Goal: Task Accomplishment & Management: Manage account settings

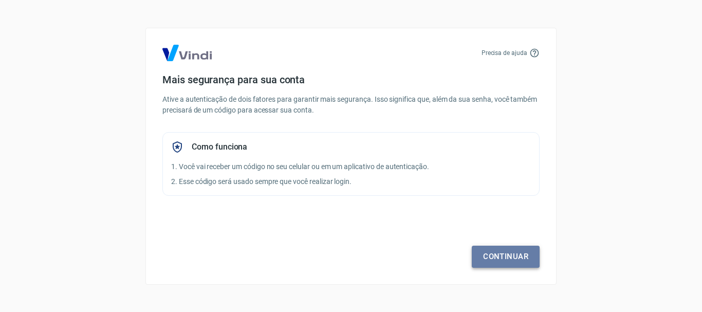
click at [485, 251] on link "Continuar" at bounding box center [506, 257] width 68 height 22
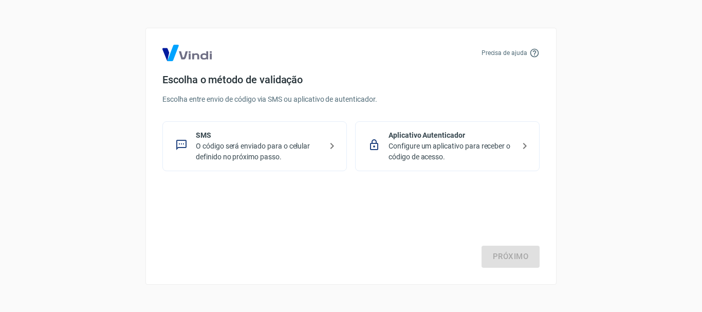
click at [289, 150] on p "O código será enviado para o celular definido no próximo passo." at bounding box center [259, 152] width 126 height 22
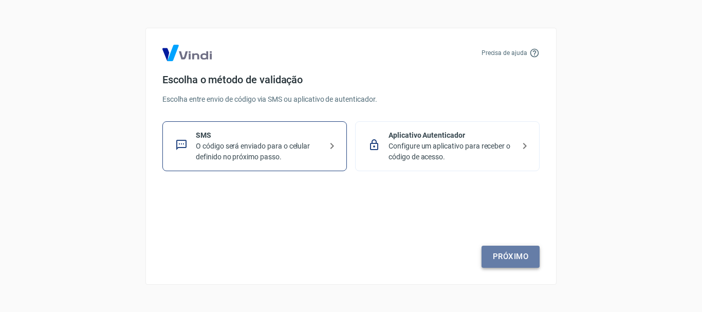
click at [500, 261] on link "Próximo" at bounding box center [511, 257] width 58 height 22
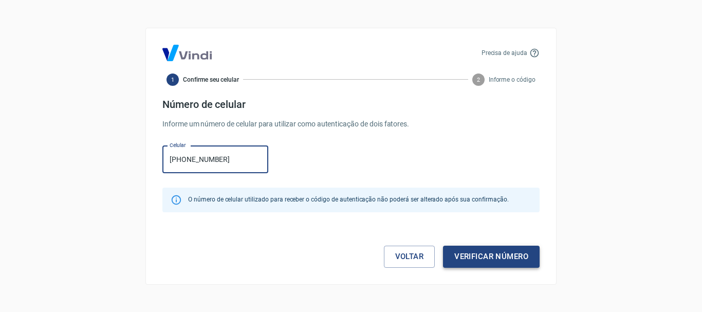
type input "[PHONE_NUMBER]"
click at [497, 253] on button "Verificar número" at bounding box center [491, 257] width 97 height 22
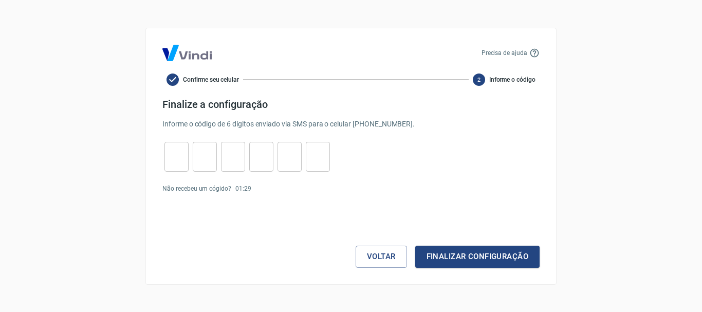
click at [181, 157] on input "tel" at bounding box center [177, 156] width 24 height 22
type input "5"
type input "8"
type input "6"
type input "4"
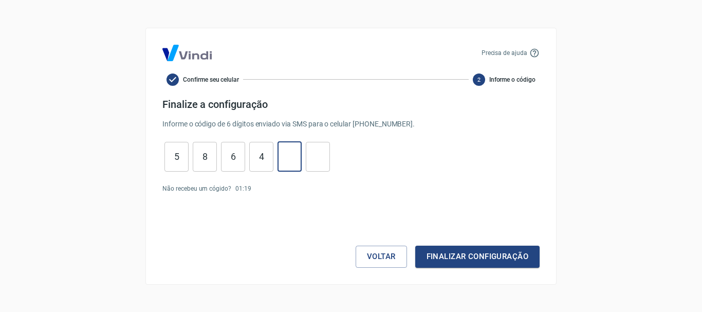
type input "1"
type input "2"
click at [509, 253] on button "Finalizar configuração" at bounding box center [477, 257] width 124 height 22
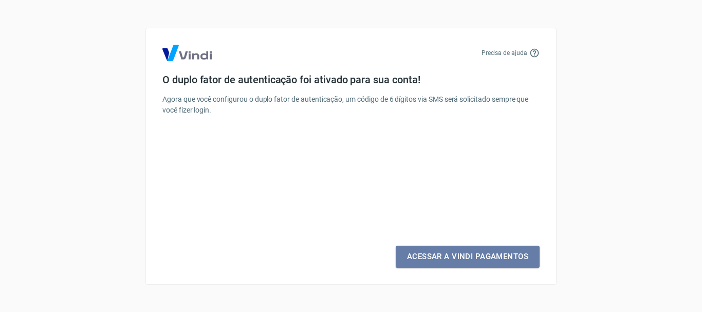
click at [509, 253] on link "Acessar a Vindi Pagamentos" at bounding box center [468, 257] width 144 height 22
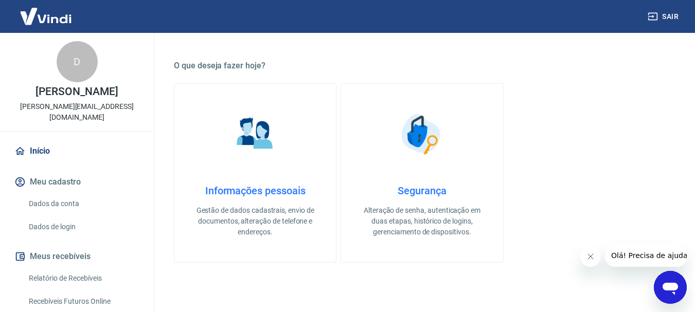
scroll to position [297, 0]
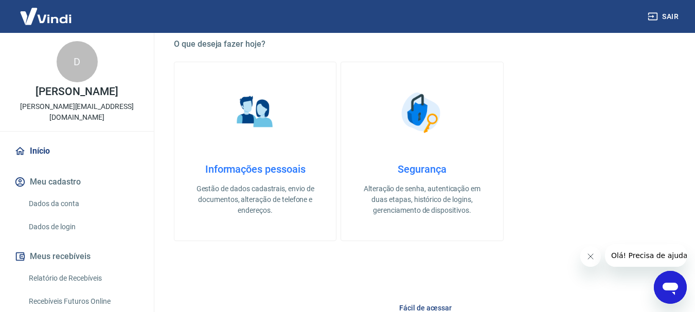
click at [78, 205] on link "Dados da conta" at bounding box center [83, 203] width 117 height 21
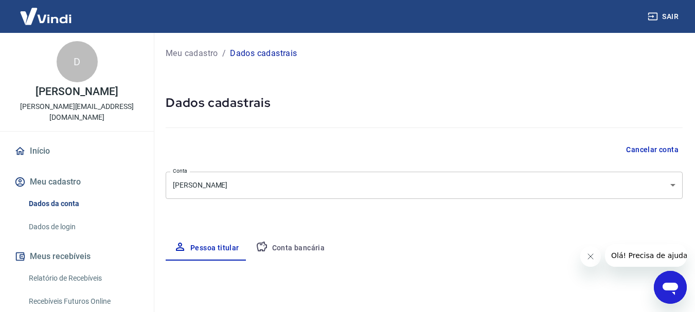
select select "SP"
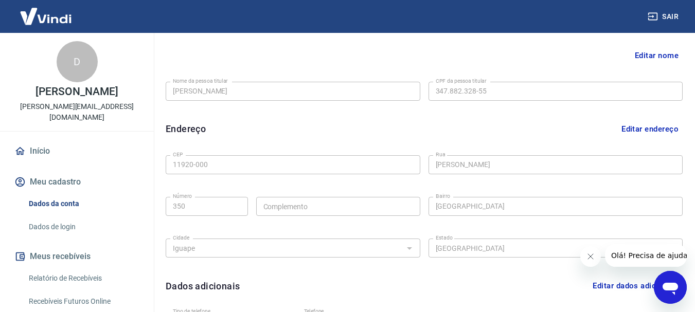
scroll to position [262, 0]
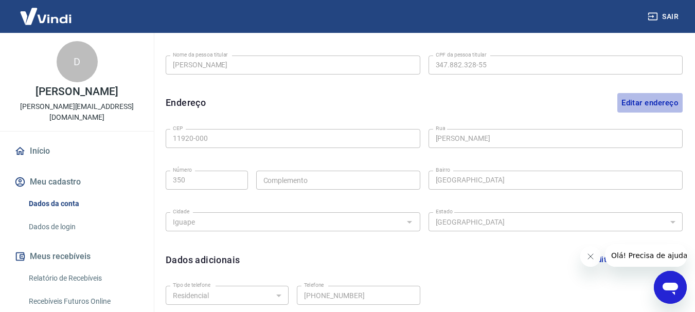
click at [649, 98] on button "Editar endereço" at bounding box center [649, 103] width 65 height 20
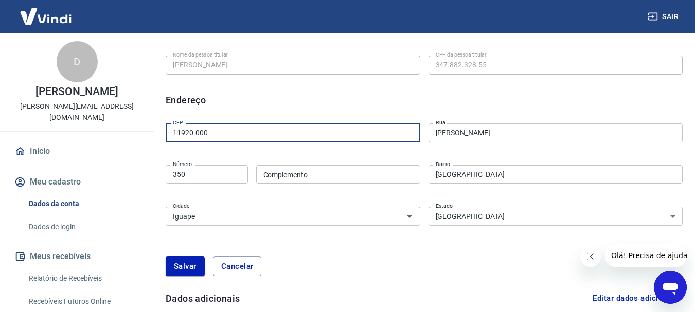
click at [367, 130] on input "11920-000" at bounding box center [293, 132] width 254 height 19
type input "11930-000"
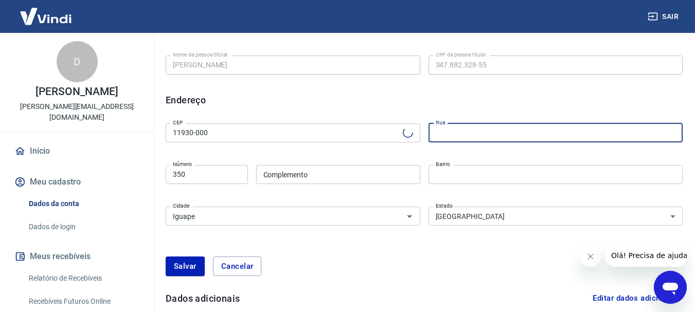
type input "Pariquera-Açu"
type input "Rua [PERSON_NAME]"
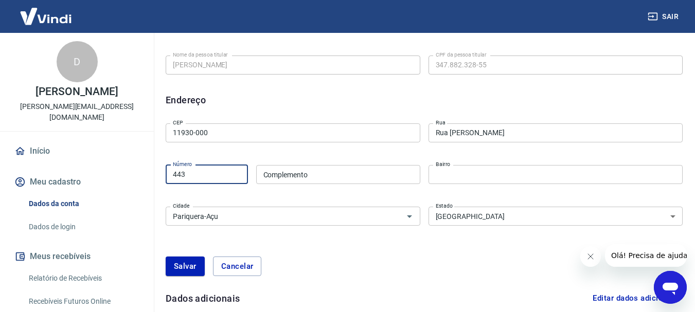
type input "443"
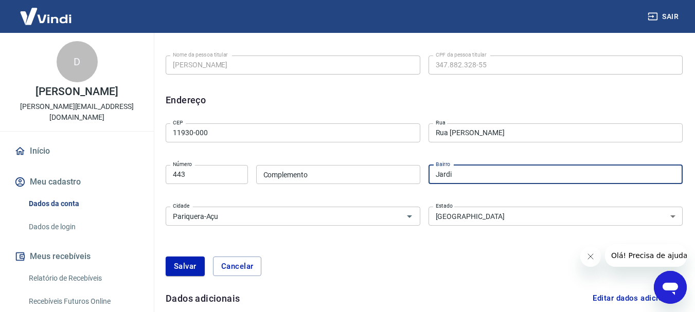
type input "Jardim das Acacias"
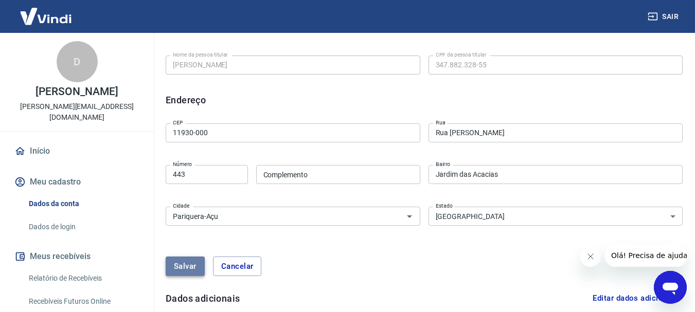
click at [201, 258] on button "Salvar" at bounding box center [185, 267] width 39 height 20
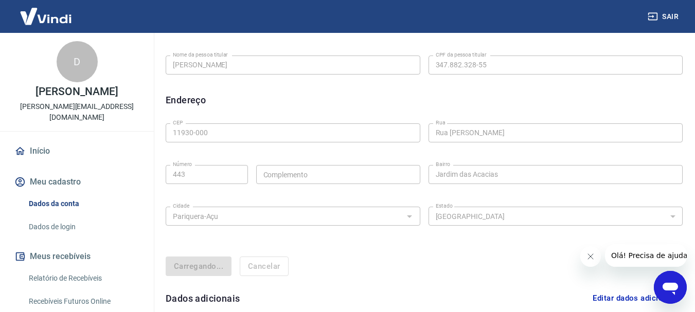
select select "SP"
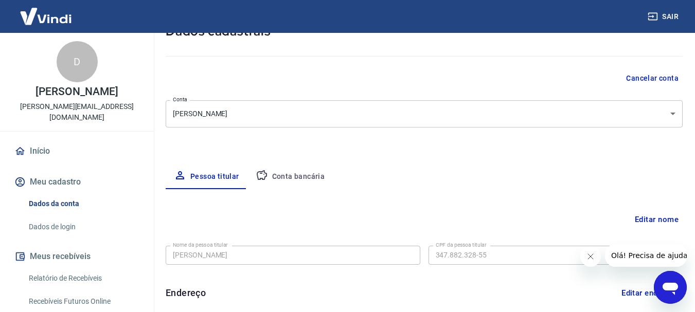
scroll to position [43, 0]
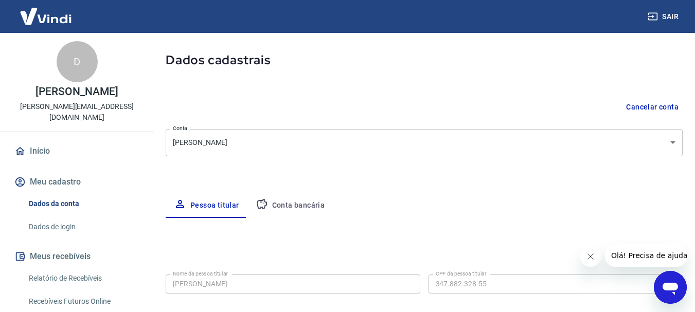
click at [282, 203] on button "Conta bancária" at bounding box center [290, 205] width 86 height 25
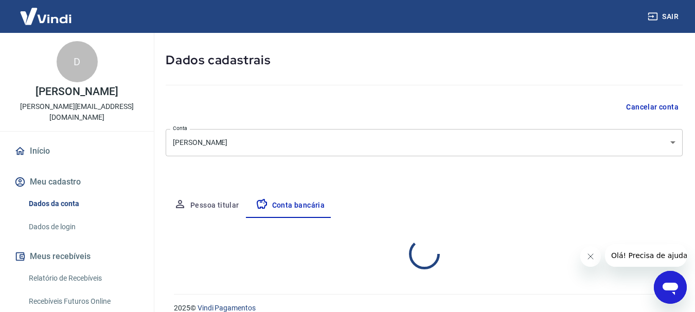
select select "3"
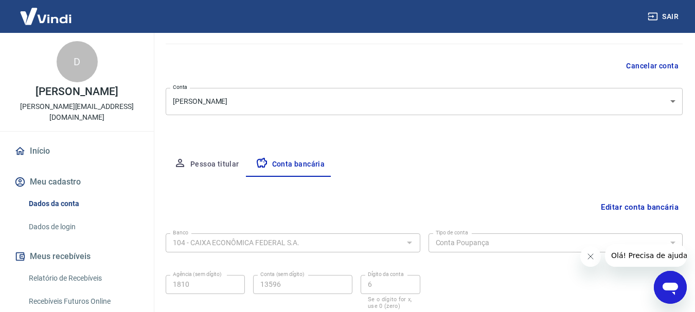
scroll to position [156, 0]
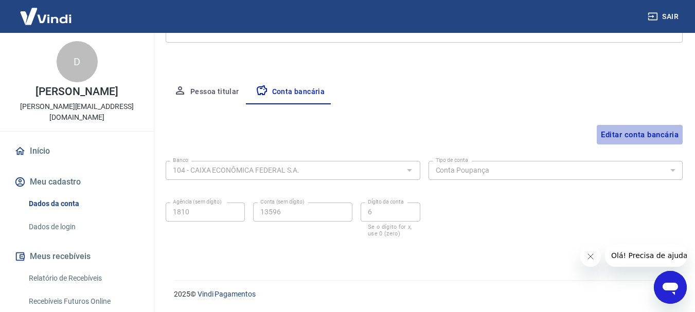
click at [622, 137] on button "Editar conta bancária" at bounding box center [639, 135] width 86 height 20
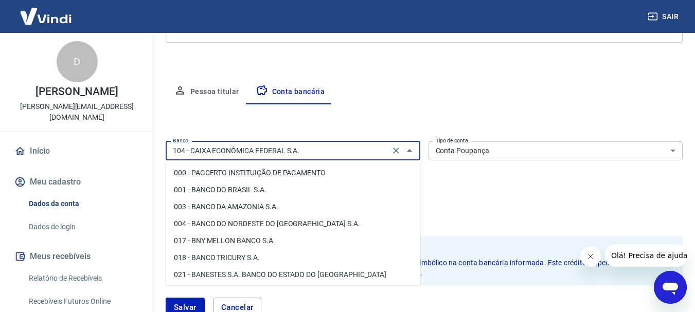
click at [311, 152] on input "104 - CAIXA ECONÔMICA FEDERAL S.A." at bounding box center [278, 150] width 218 height 13
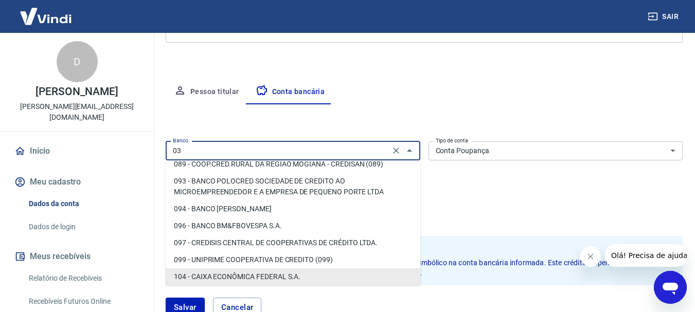
scroll to position [0, 0]
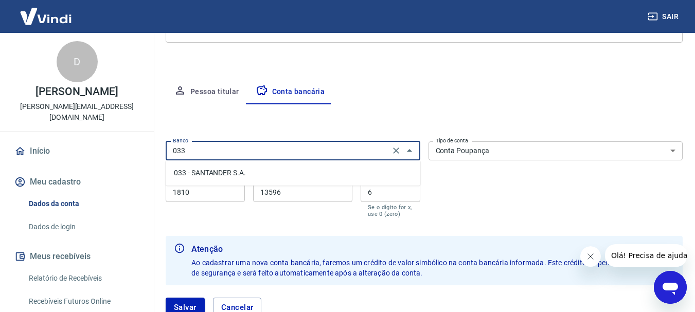
click at [390, 173] on li "033 - SANTANDER S.A." at bounding box center [293, 173] width 254 height 17
type input "033 - SANTANDER S.A."
click at [515, 136] on div "Editar conta bancária Banco 033 - SANTANDER S.A. Banco Tipo de conta Conta Corr…" at bounding box center [424, 216] width 517 height 225
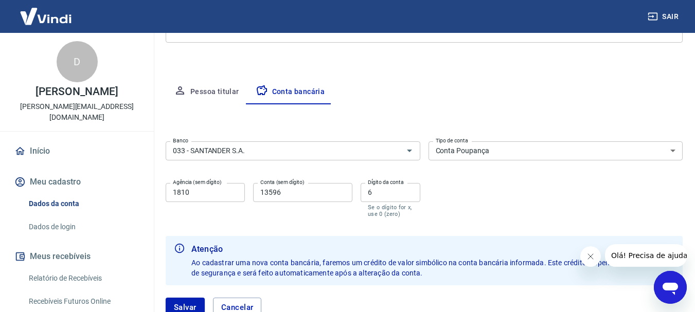
click at [515, 155] on select "Conta Corrente Conta Poupança" at bounding box center [555, 150] width 254 height 19
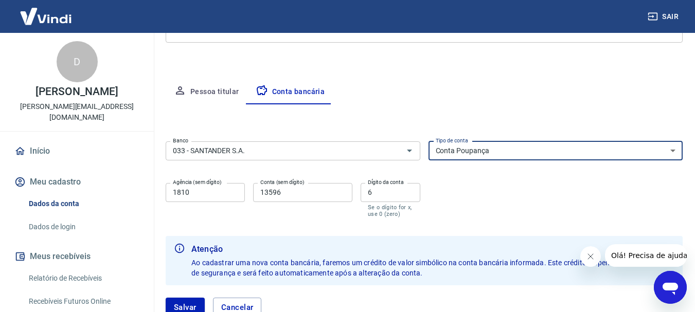
select select "1"
click at [428, 141] on select "Conta Corrente Conta Poupança" at bounding box center [555, 150] width 254 height 19
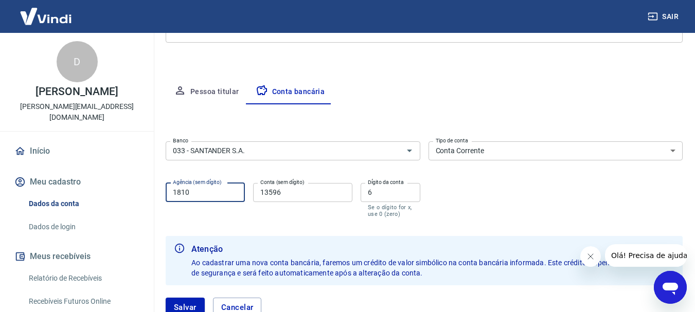
click at [194, 195] on input "1810" at bounding box center [205, 192] width 79 height 19
type input "0042"
type input "01031625"
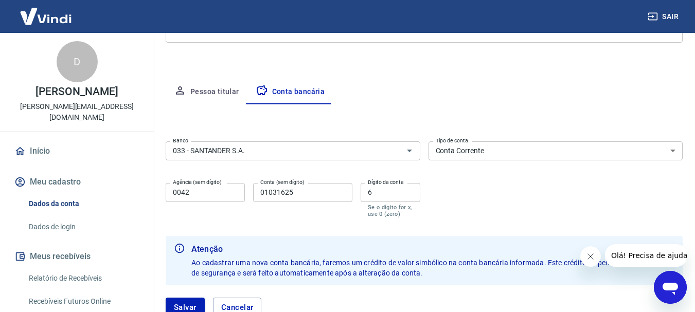
click at [572, 206] on div "Banco 033 - SANTANDER S.A. Banco Tipo de conta Conta Corrente Conta Poupança Ti…" at bounding box center [424, 178] width 517 height 82
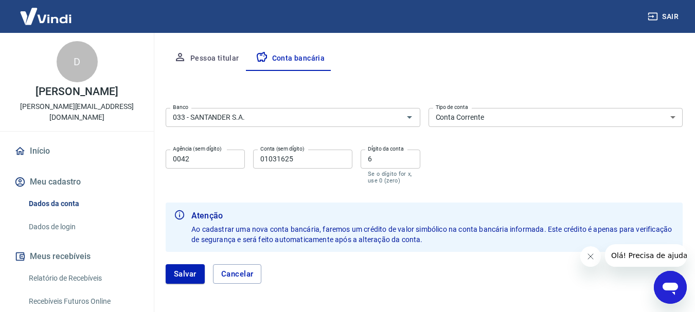
scroll to position [199, 0]
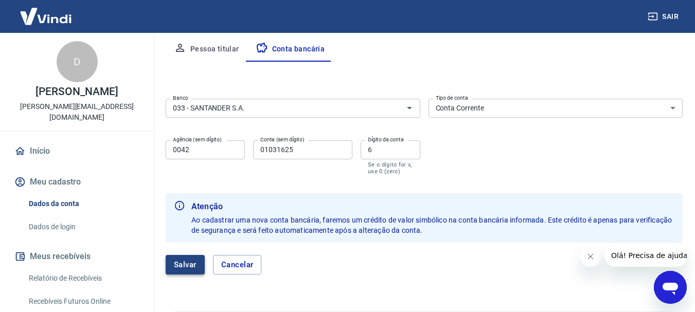
click at [181, 270] on button "Salvar" at bounding box center [185, 265] width 39 height 20
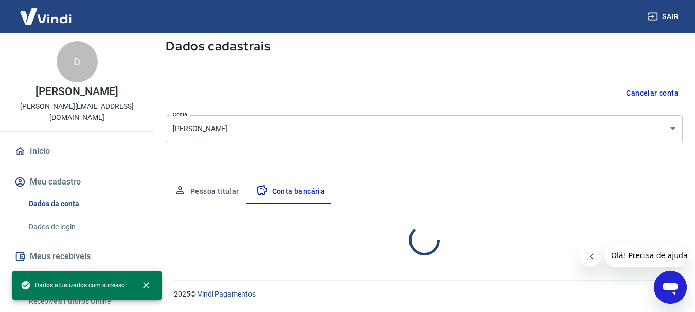
select select "1"
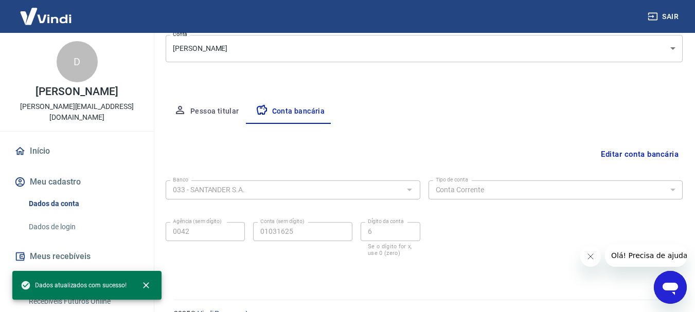
scroll to position [148, 0]
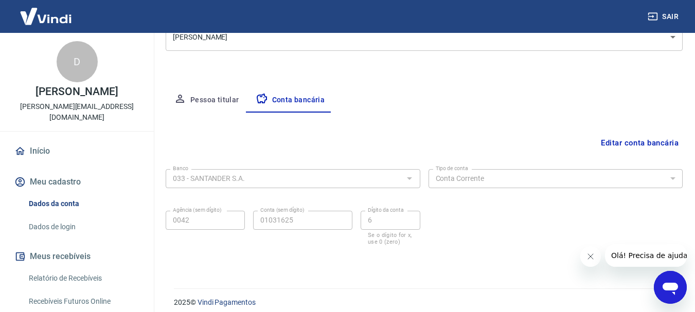
click at [60, 228] on link "Dados de login" at bounding box center [83, 226] width 117 height 21
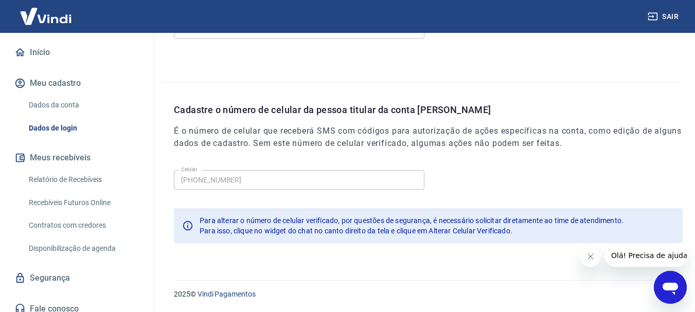
scroll to position [100, 0]
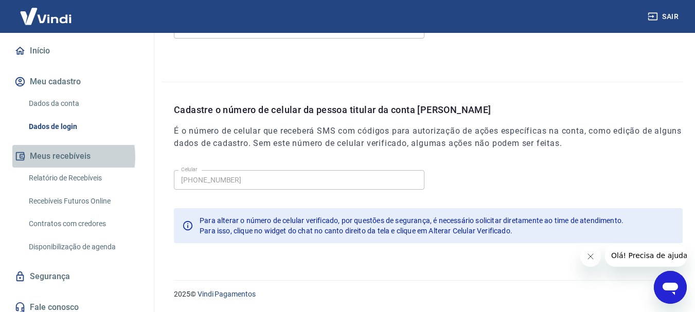
click at [61, 157] on button "Meus recebíveis" at bounding box center [76, 156] width 129 height 23
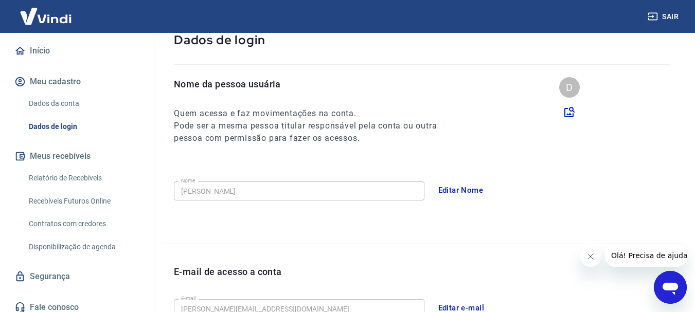
scroll to position [0, 0]
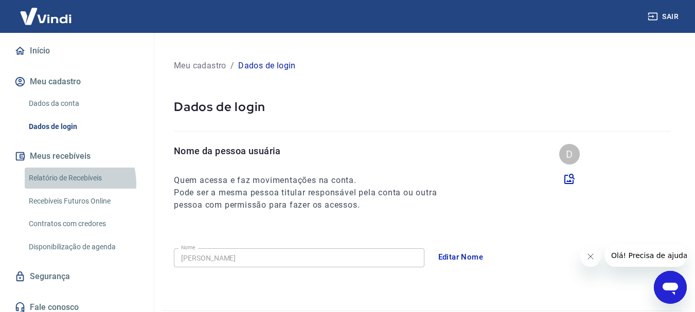
click at [68, 184] on link "Relatório de Recebíveis" at bounding box center [83, 178] width 117 height 21
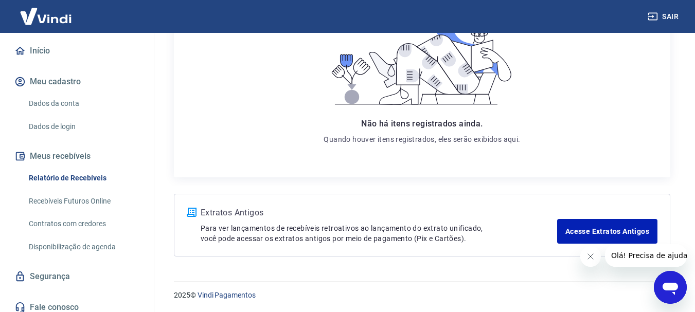
scroll to position [198, 0]
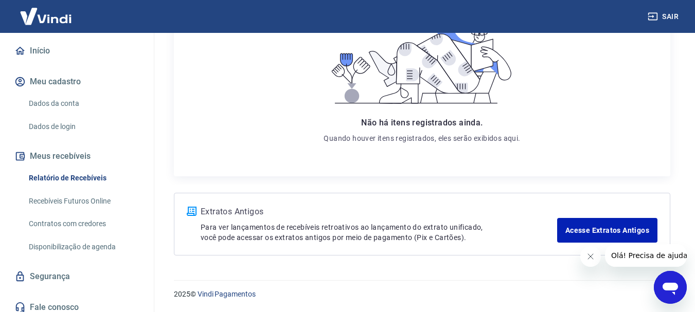
click at [98, 199] on link "Recebíveis Futuros Online" at bounding box center [83, 201] width 117 height 21
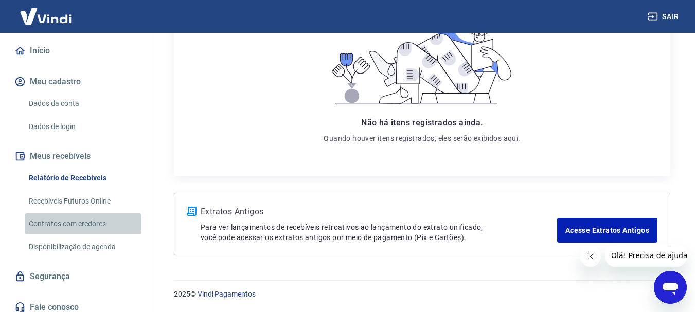
click at [101, 223] on link "Contratos com credores" at bounding box center [83, 223] width 117 height 21
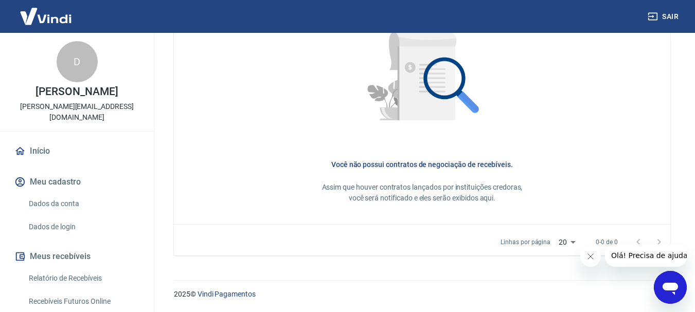
click at [46, 154] on link "Início" at bounding box center [76, 151] width 129 height 23
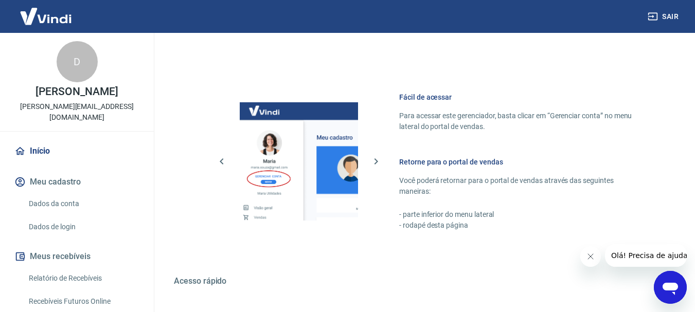
scroll to position [638, 0]
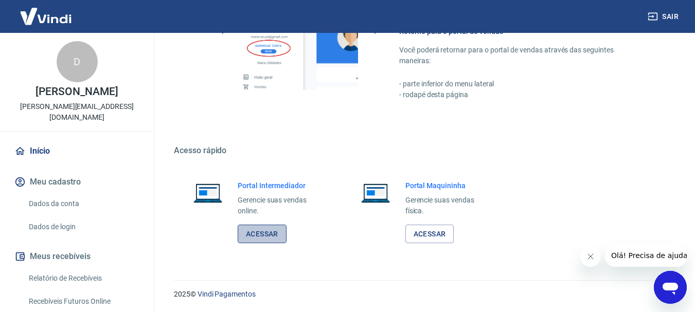
click at [260, 237] on link "Acessar" at bounding box center [262, 234] width 49 height 19
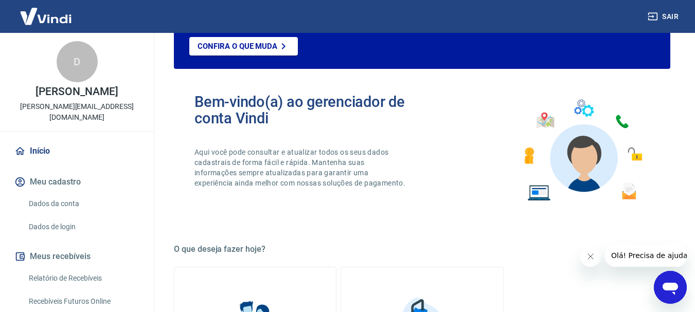
scroll to position [28, 0]
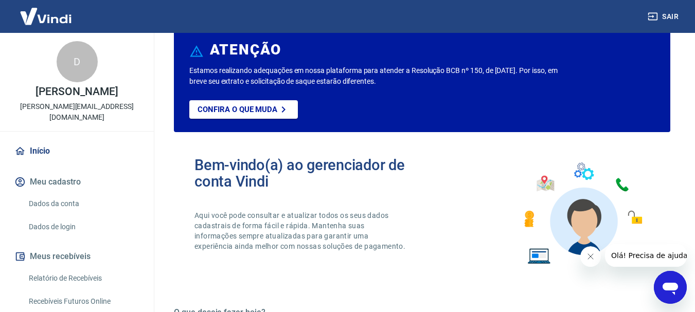
click at [33, 149] on link "Início" at bounding box center [76, 151] width 129 height 23
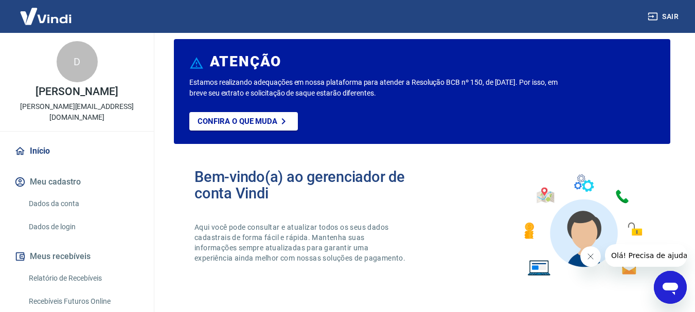
scroll to position [0, 0]
